Goal: Task Accomplishment & Management: Use online tool/utility

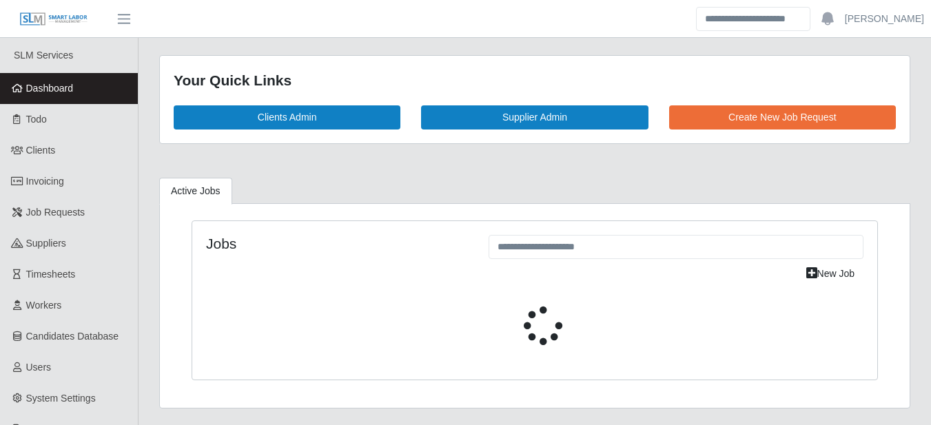
select select "****"
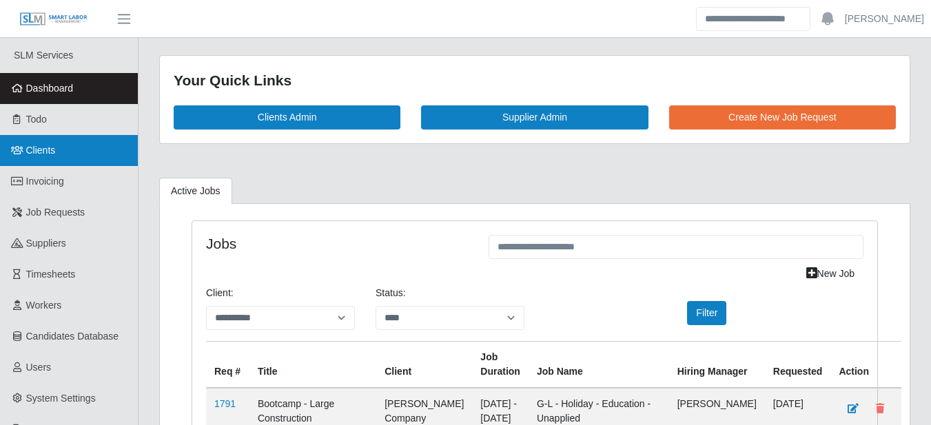
click at [67, 154] on link "Clients" at bounding box center [69, 150] width 138 height 31
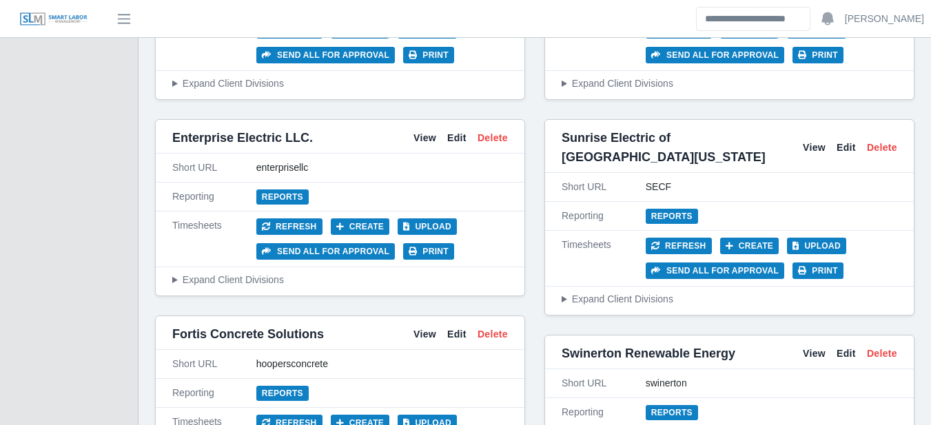
scroll to position [3055, 0]
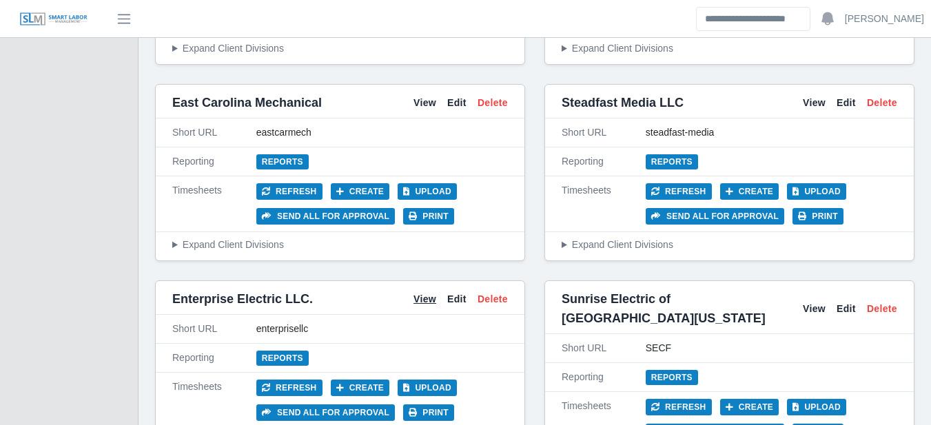
click at [421, 292] on link "View" at bounding box center [425, 299] width 23 height 14
click at [419, 380] on button "Upload" at bounding box center [427, 388] width 59 height 17
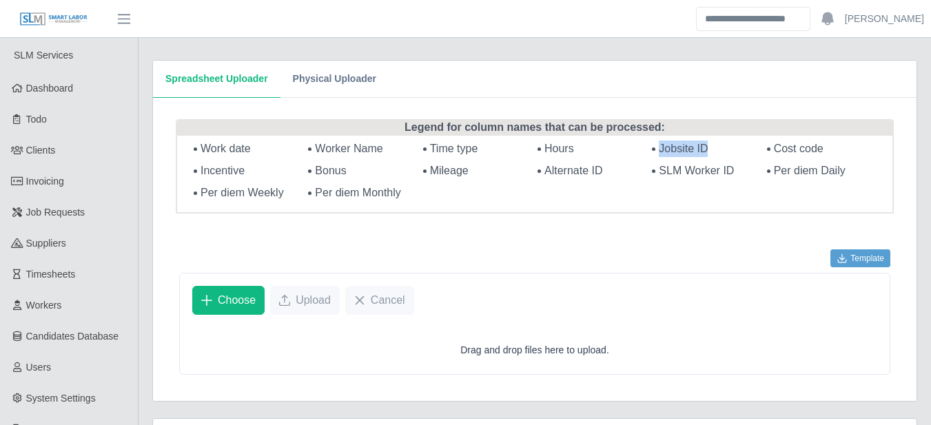
drag, startPoint x: 709, startPoint y: 152, endPoint x: 660, endPoint y: 149, distance: 49.0
click at [767, 149] on li "Jobsite ID" at bounding box center [821, 149] width 109 height 17
copy span "Jobsite ID"
